Goal: Find specific page/section: Find specific page/section

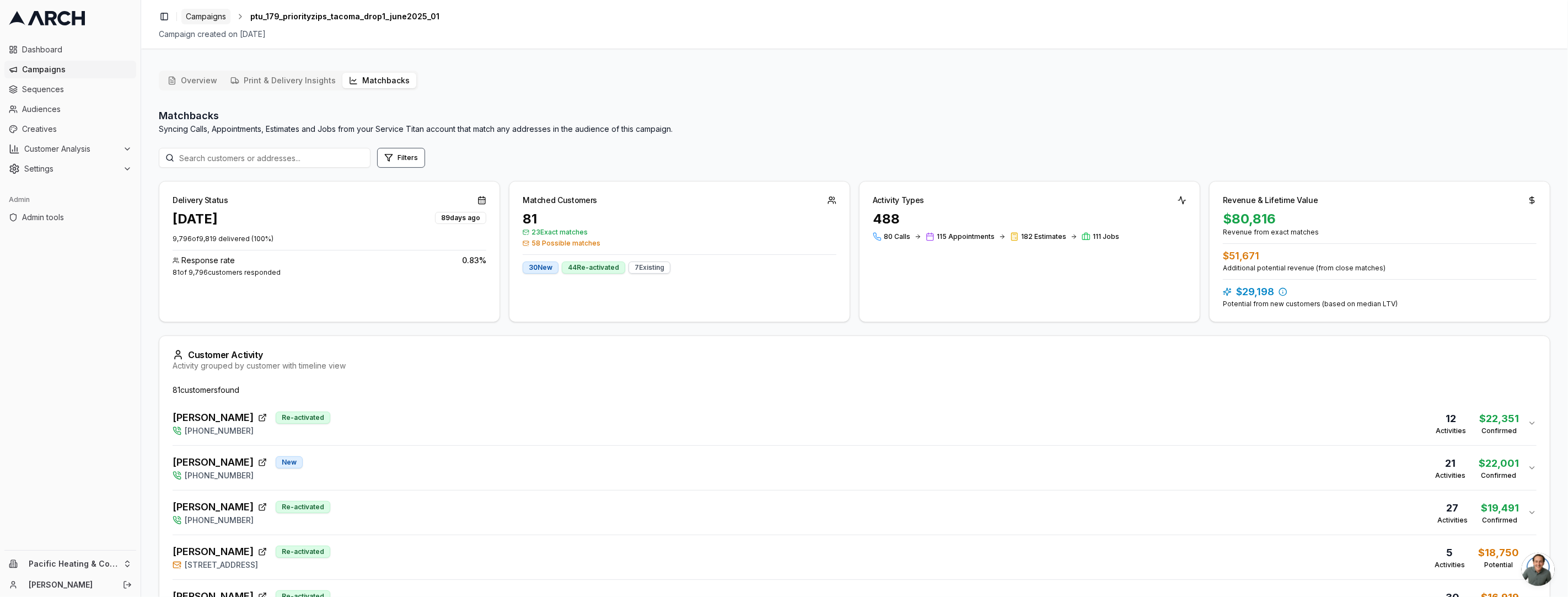
click at [202, 18] on span "Campaigns" at bounding box center [206, 17] width 40 height 11
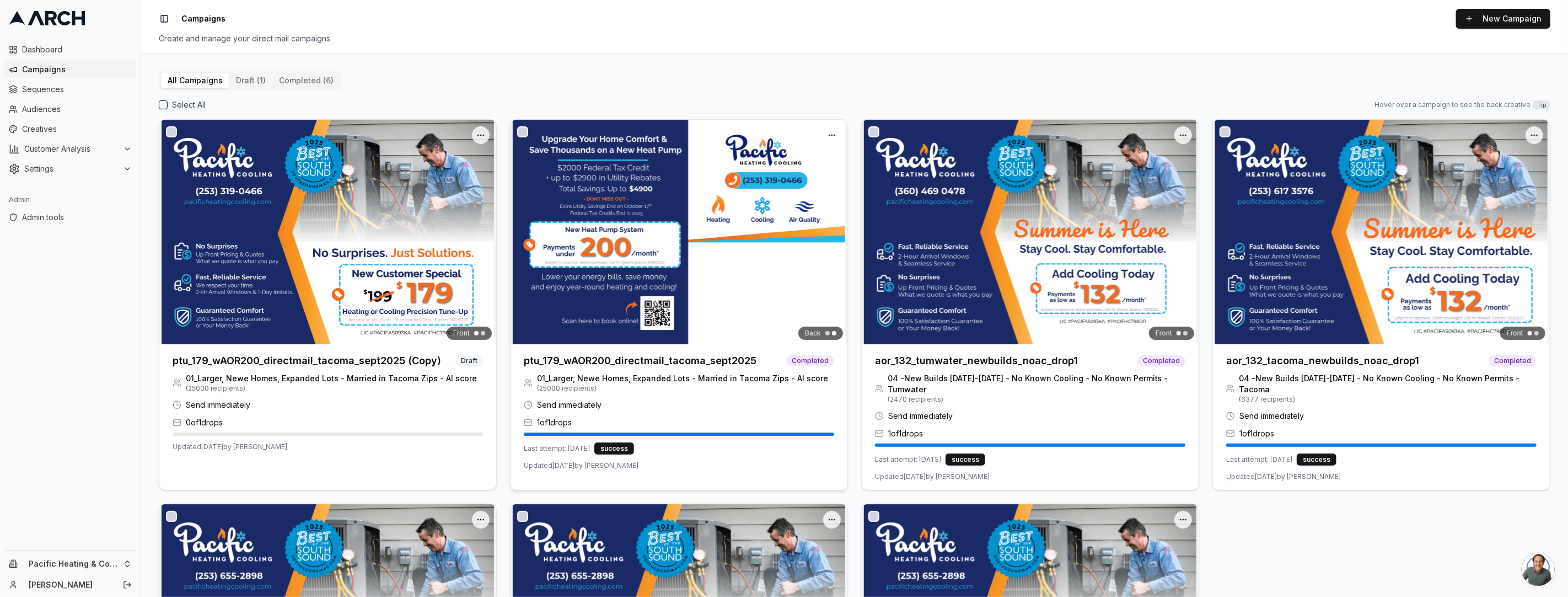
click at [726, 357] on h3 "ptu_179_wAOR200_directmail_tacoma_sept2025" at bounding box center [640, 361] width 233 height 15
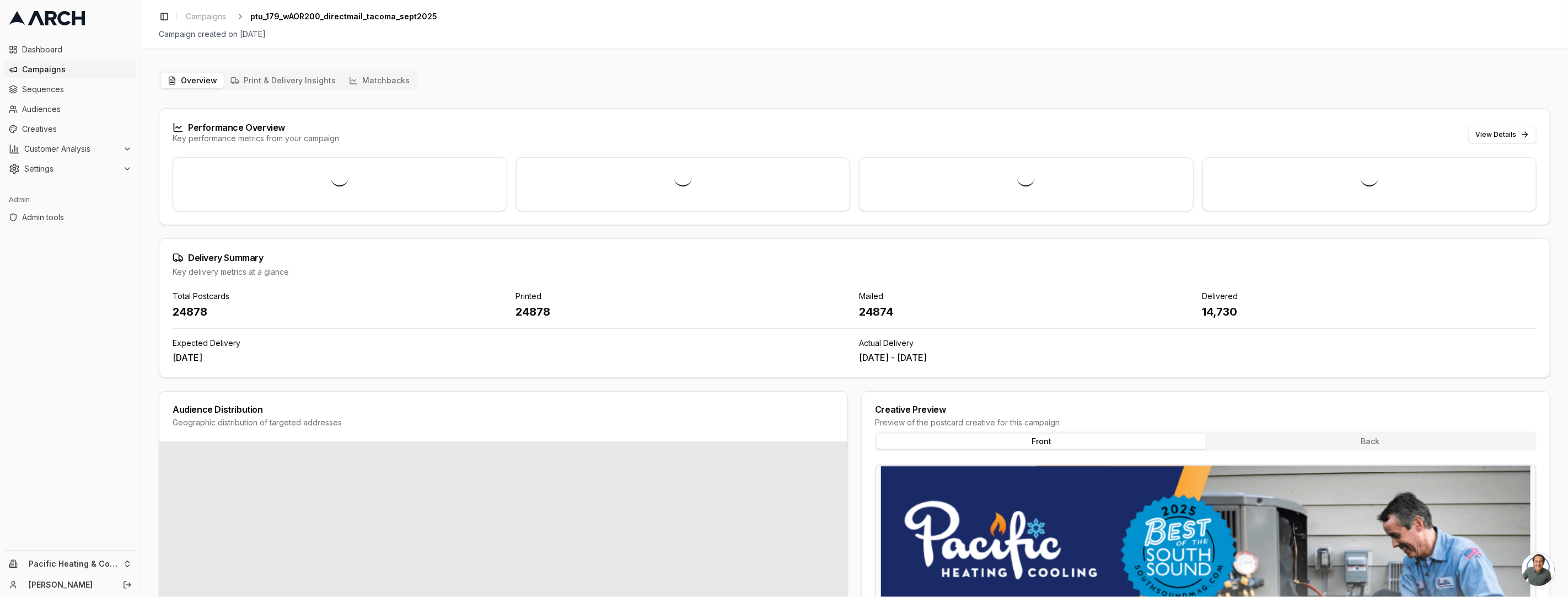
click at [395, 80] on button "Matchbacks" at bounding box center [379, 81] width 74 height 15
